Goal: Task Accomplishment & Management: Use online tool/utility

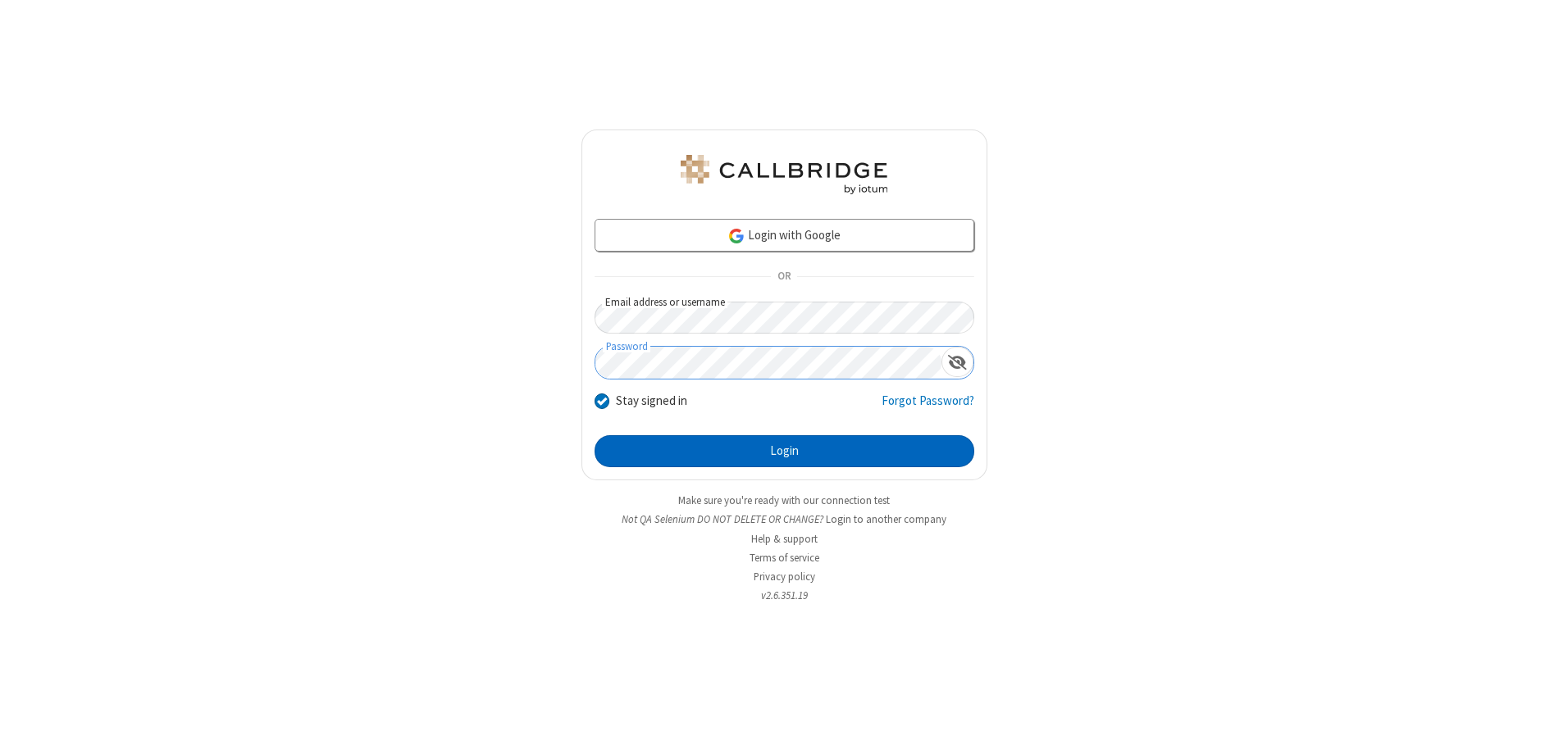
click at [784, 451] on button "Login" at bounding box center [785, 451] width 380 height 33
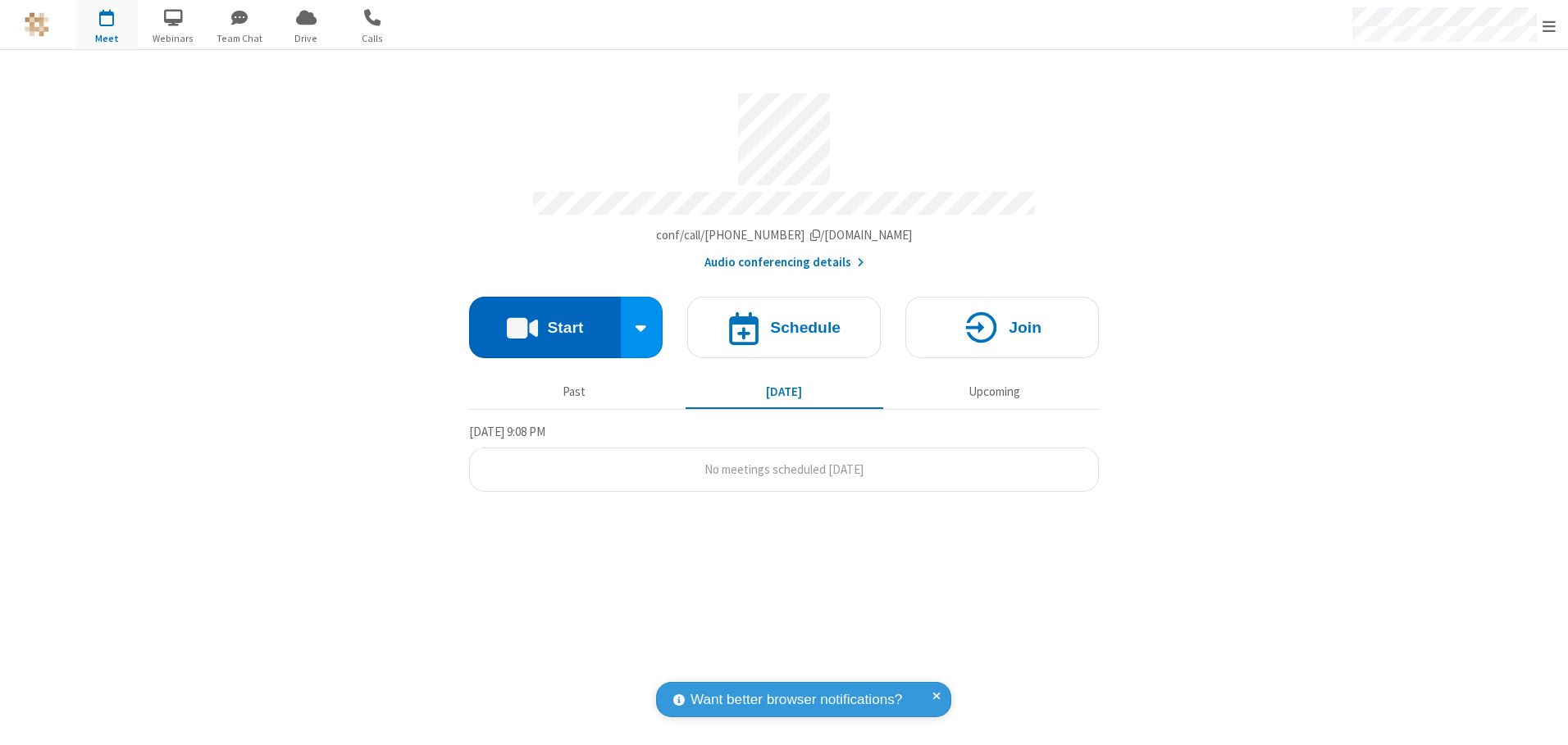
click at [545, 321] on button "Start" at bounding box center [545, 327] width 151 height 62
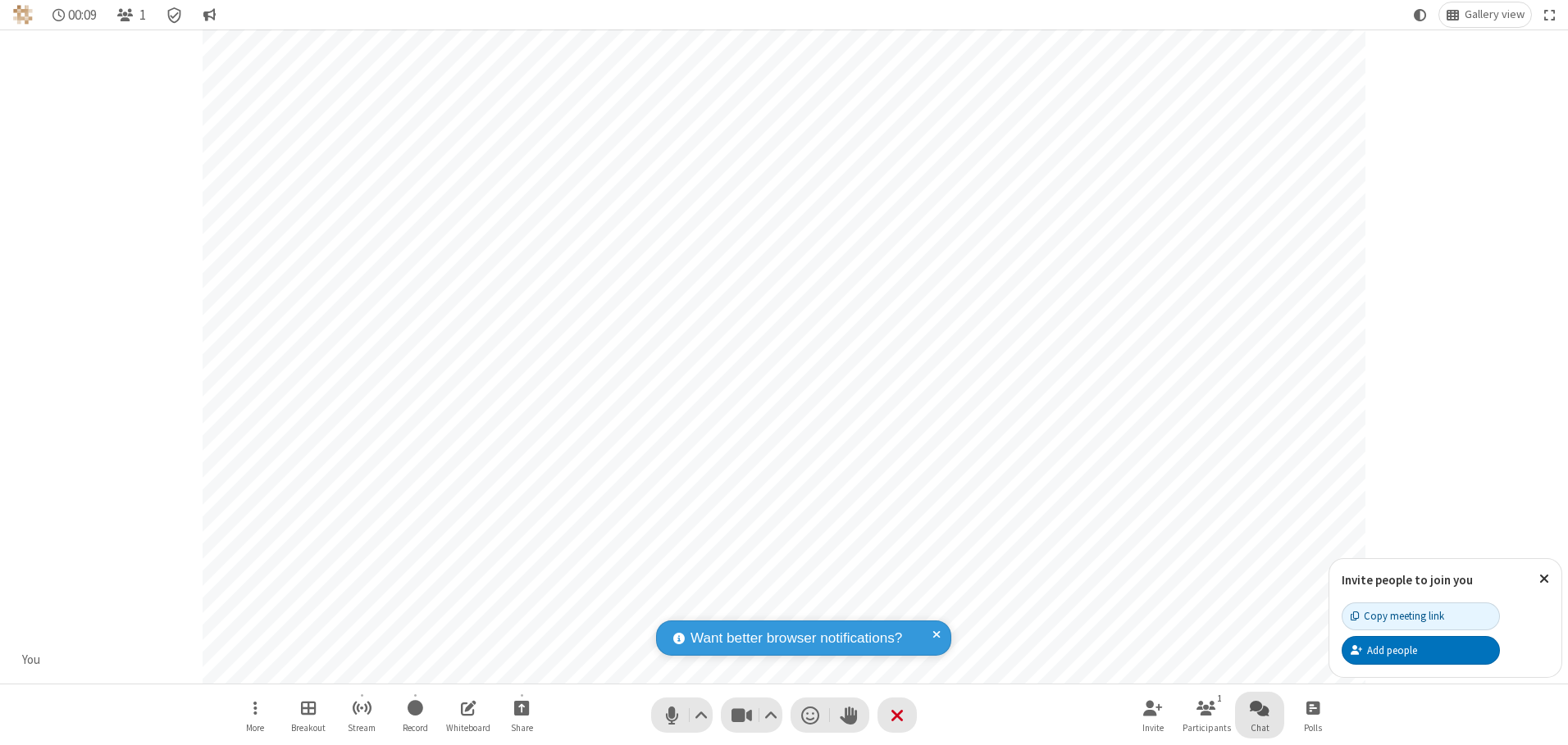
click at [1260, 707] on span "Open chat" at bounding box center [1260, 707] width 19 height 20
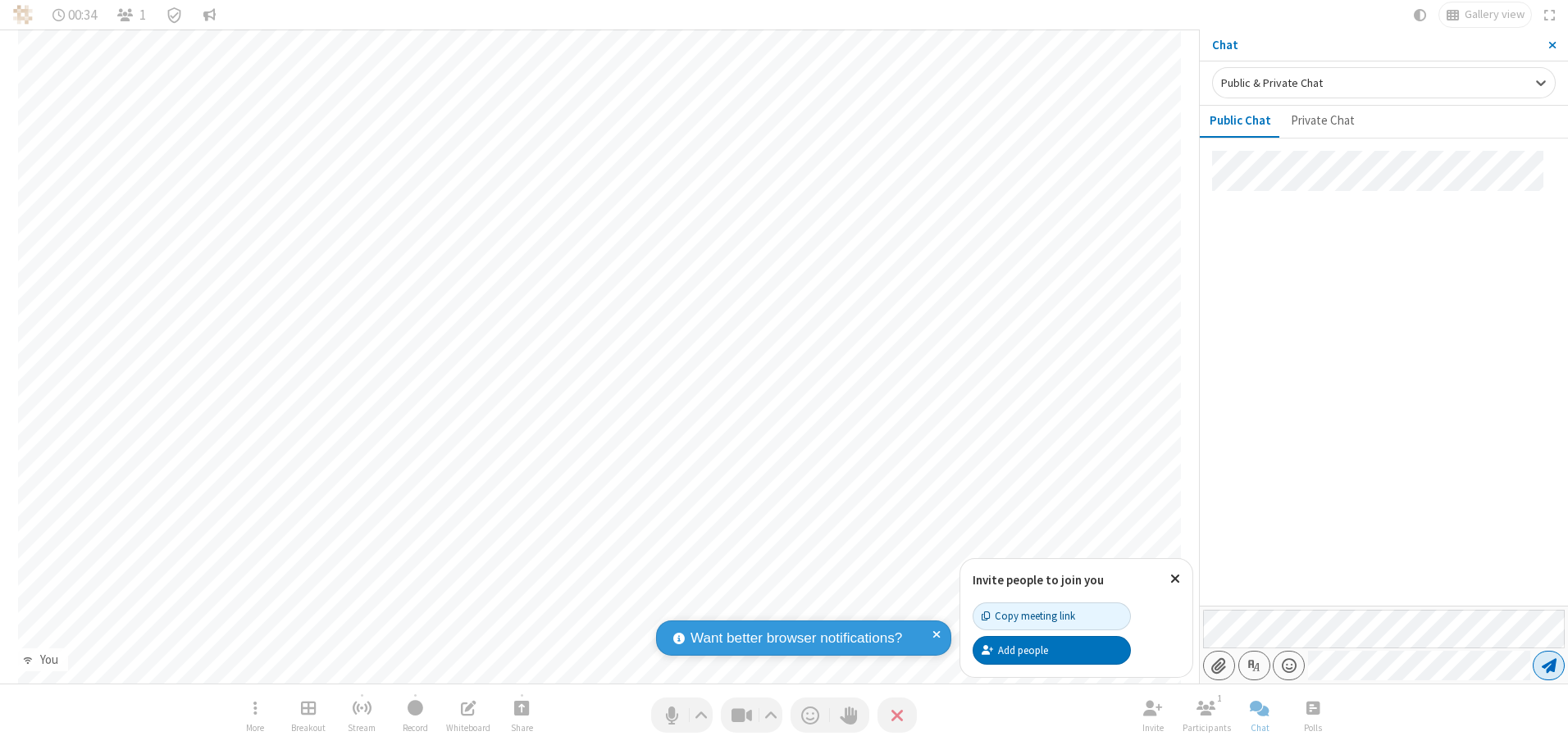
click at [1549, 666] on span "Send message" at bounding box center [1549, 666] width 15 height 17
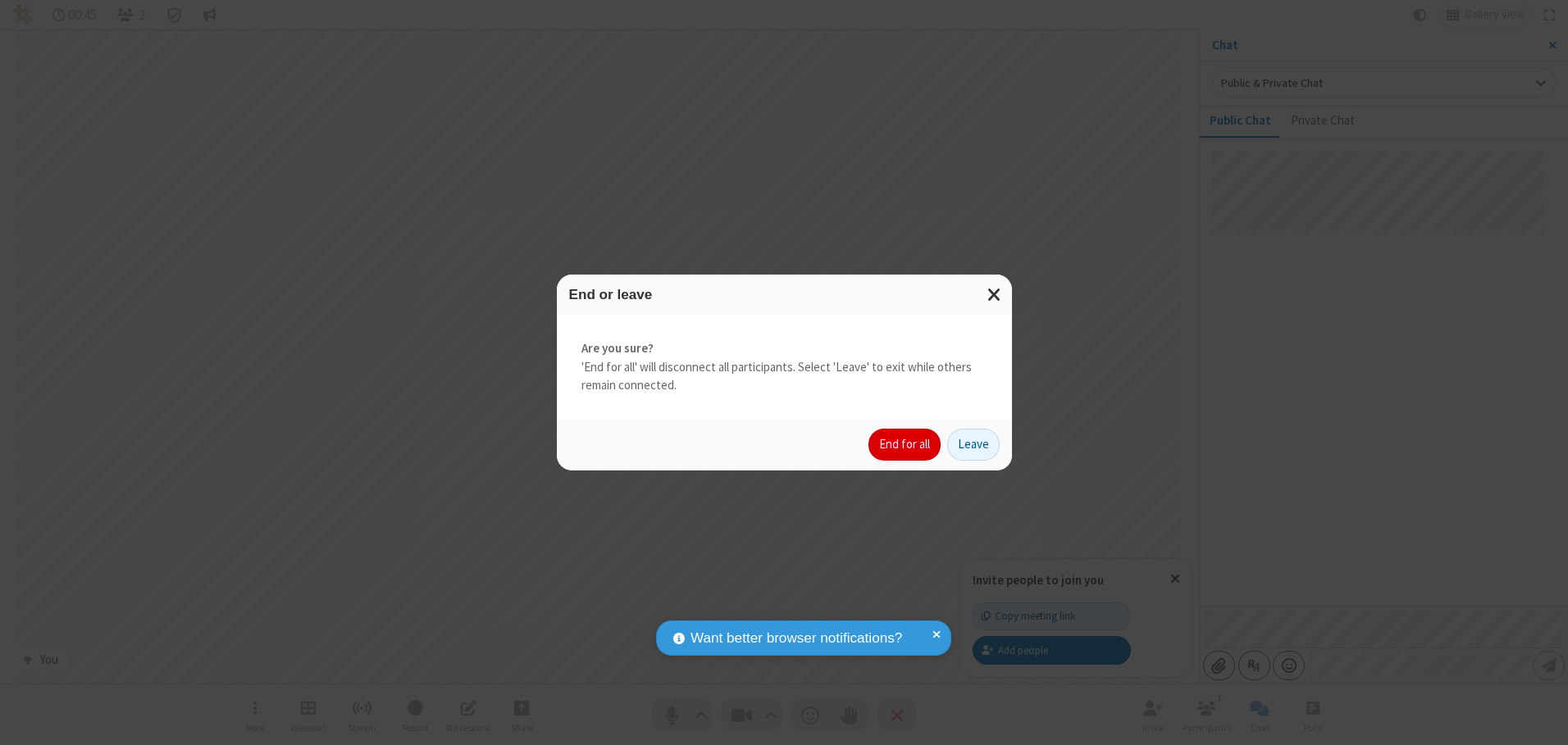
click at [905, 444] on button "End for all" at bounding box center [905, 445] width 72 height 33
